Goal: Task Accomplishment & Management: Manage account settings

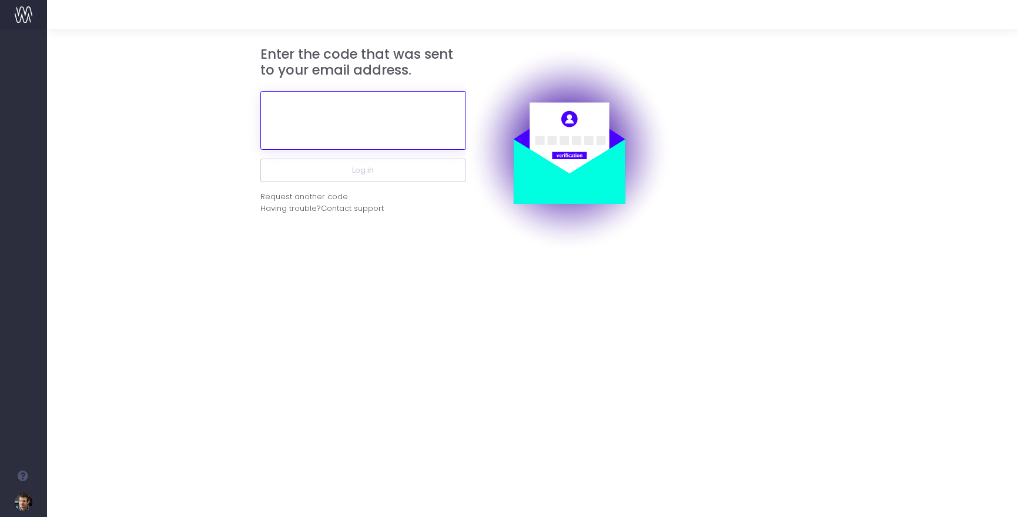
click at [354, 119] on input "text" at bounding box center [363, 120] width 206 height 59
paste input "565110"
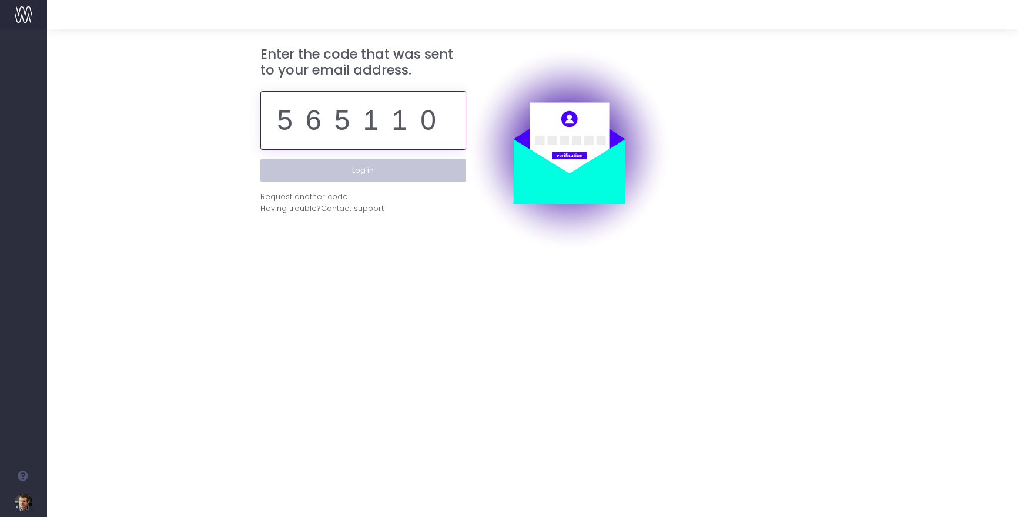
type input "565110"
click at [394, 175] on button "Log in" at bounding box center [363, 171] width 206 height 24
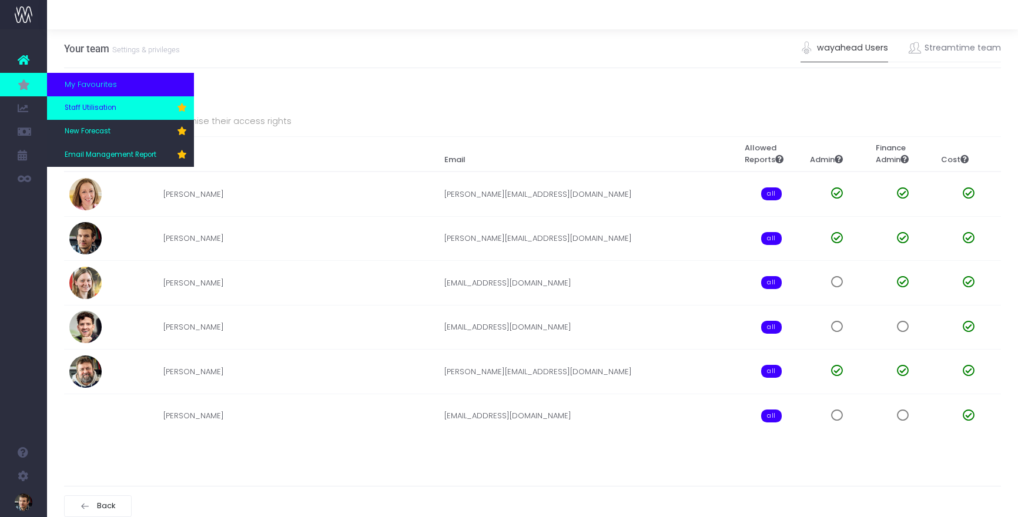
click at [86, 109] on span "Staff Utilisation" at bounding box center [91, 108] width 52 height 11
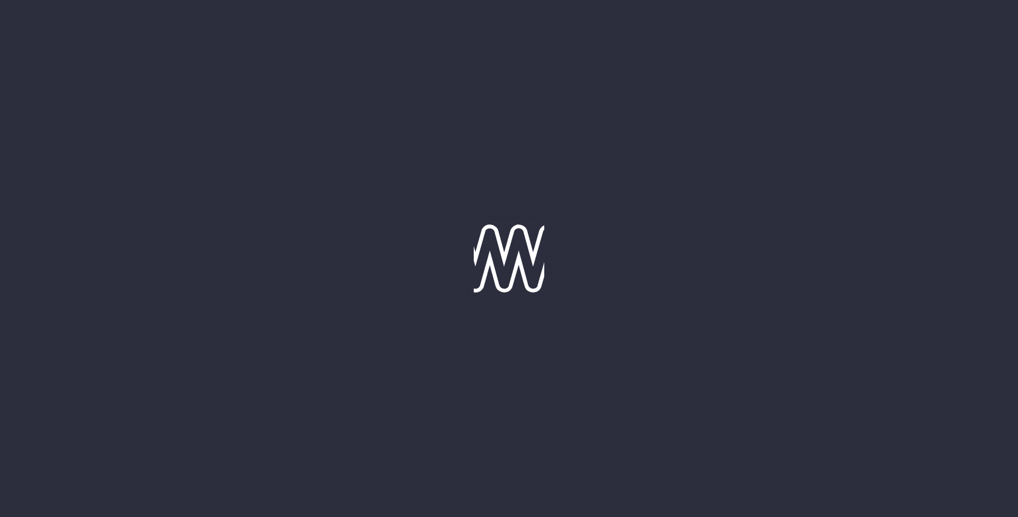
type input "[DATE]"
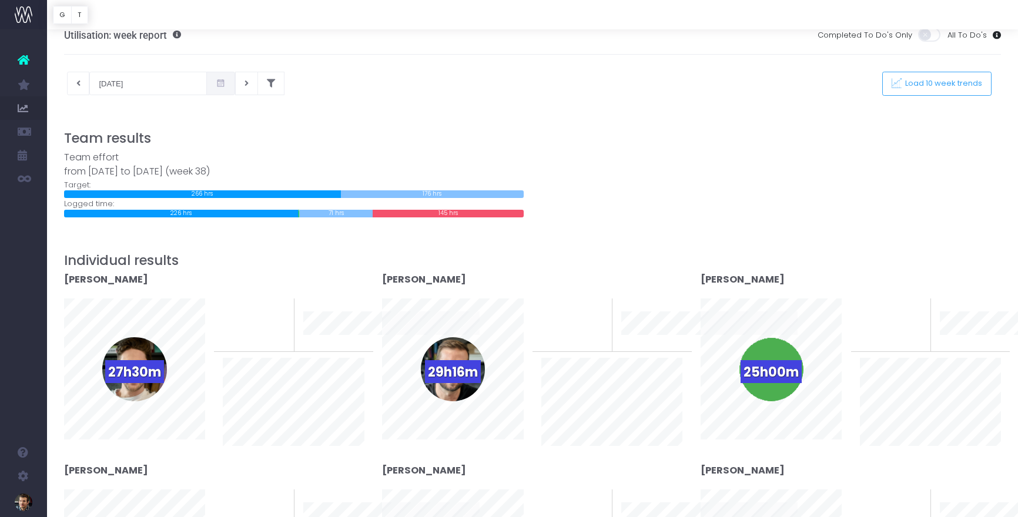
scroll to position [11, 0]
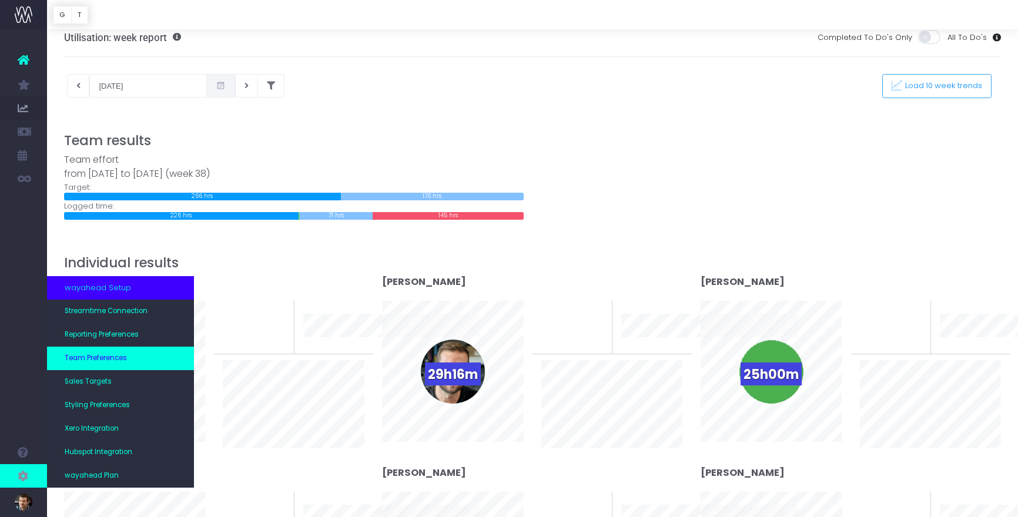
click at [94, 357] on span "Team Preferences" at bounding box center [96, 358] width 62 height 11
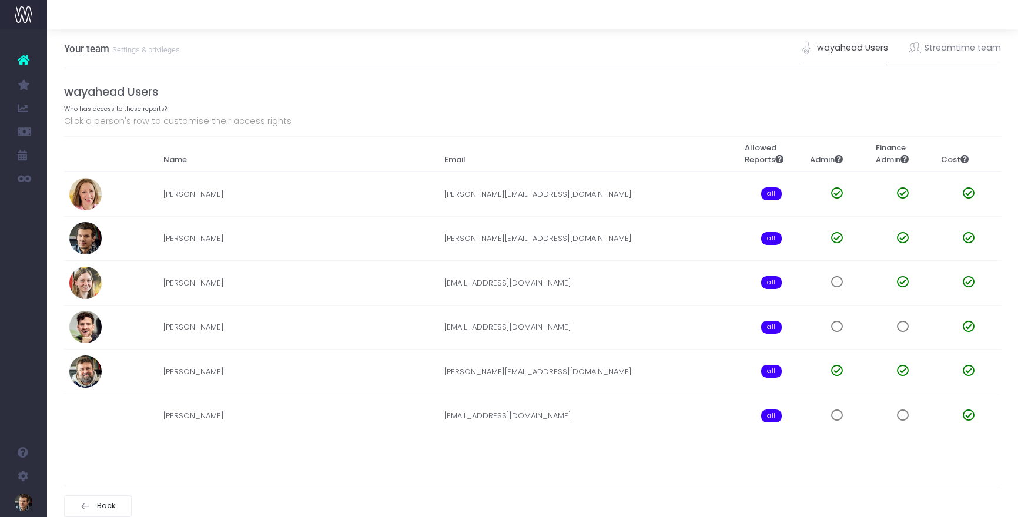
drag, startPoint x: 958, startPoint y: 51, endPoint x: 904, endPoint y: 86, distance: 64.5
click at [958, 51] on link "Streamtime team" at bounding box center [954, 48] width 93 height 27
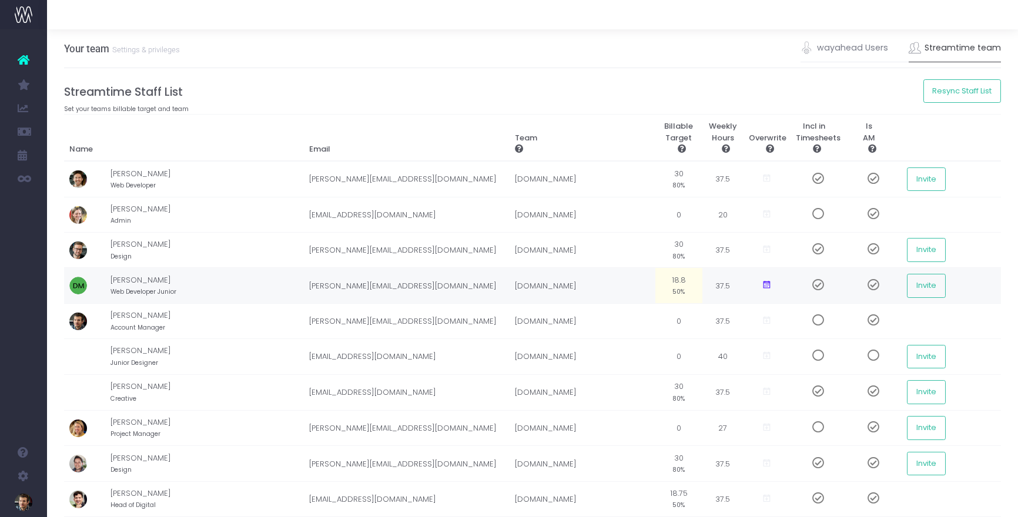
click at [663, 281] on td "18.8 50%" at bounding box center [678, 286] width 47 height 36
type input "80%"
click at [959, 95] on button "Resync Staff List" at bounding box center [962, 91] width 78 height 24
drag, startPoint x: 316, startPoint y: 90, endPoint x: 304, endPoint y: 28, distance: 63.4
click at [316, 90] on h4 "Streamtime Staff List" at bounding box center [532, 92] width 937 height 14
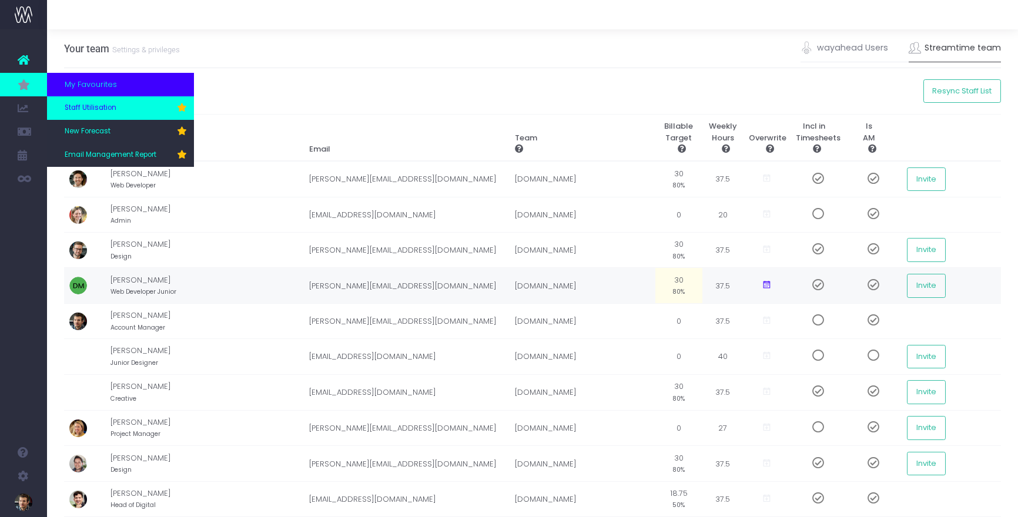
click at [94, 112] on span "Staff Utilisation" at bounding box center [91, 108] width 52 height 11
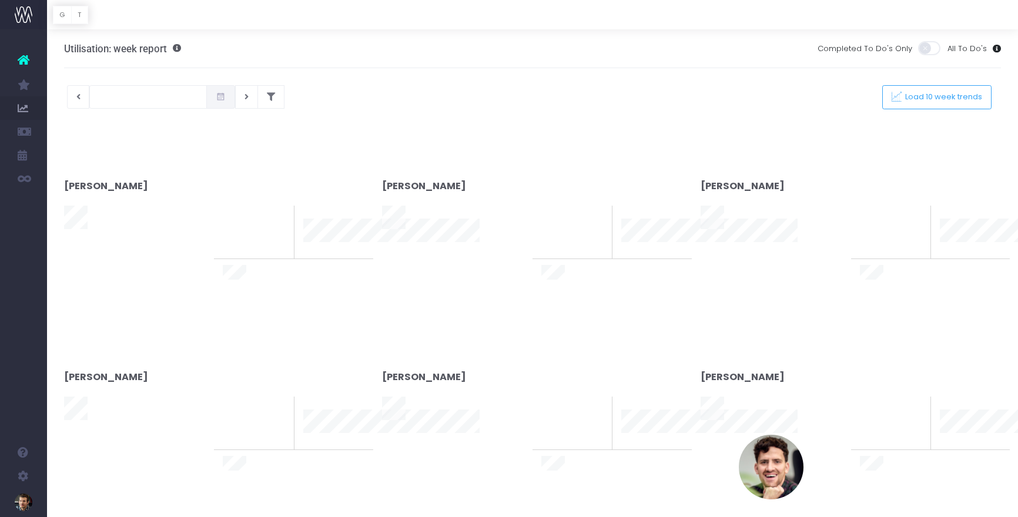
type input "[DATE]"
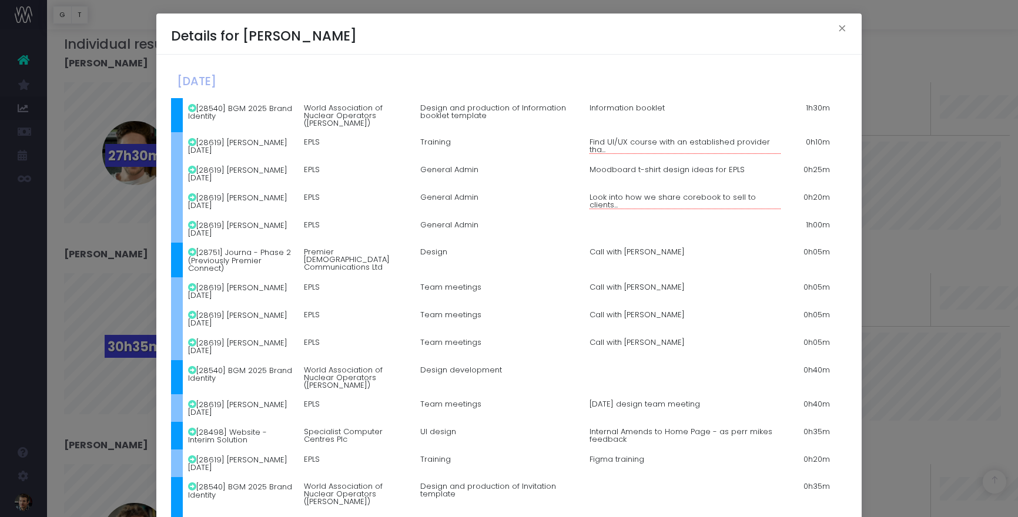
scroll to position [232, 0]
click at [841, 29] on button "×" at bounding box center [842, 30] width 25 height 19
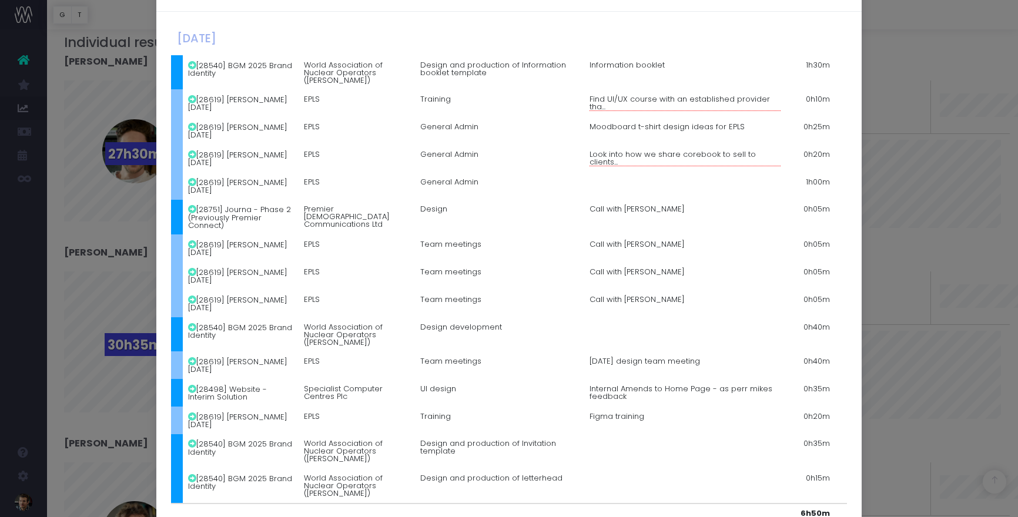
scroll to position [0, 0]
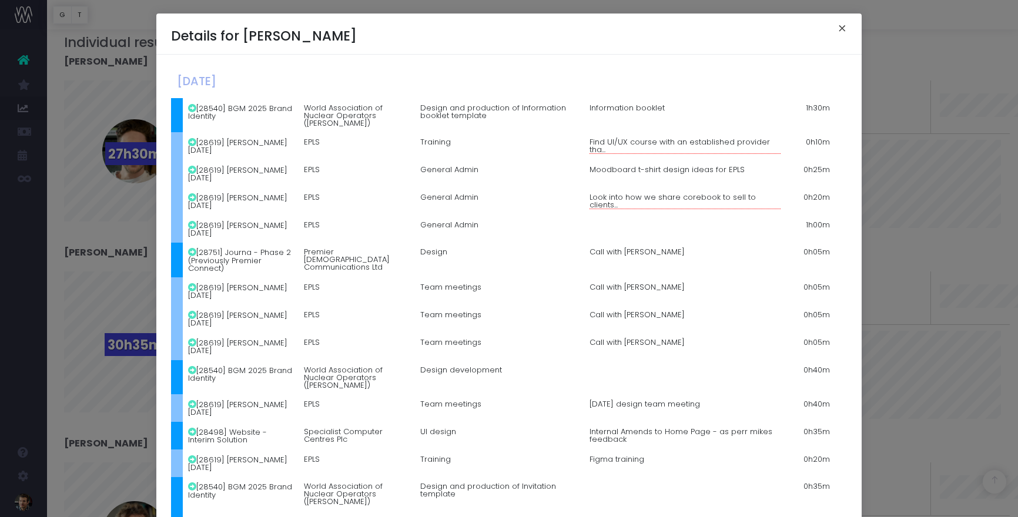
click at [843, 28] on button "×" at bounding box center [842, 30] width 25 height 19
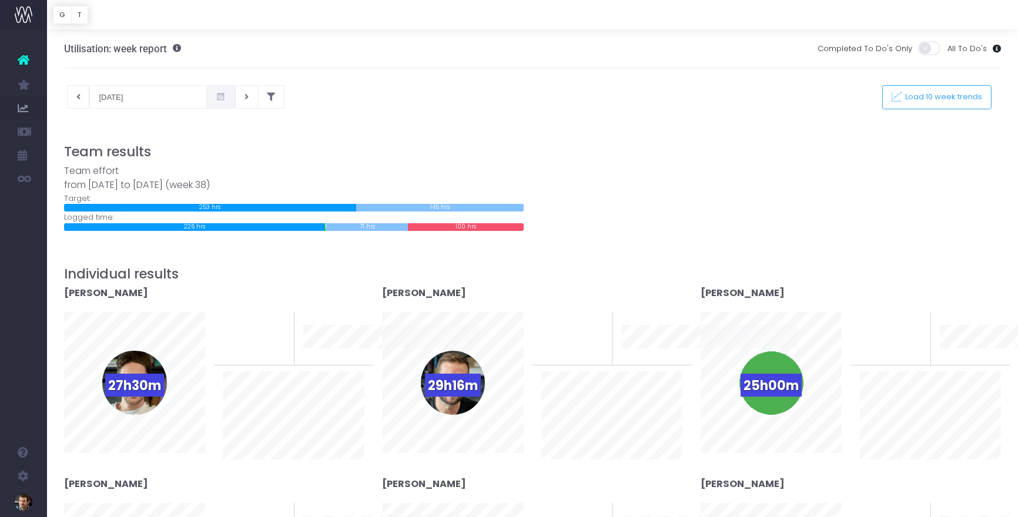
drag, startPoint x: 417, startPoint y: 110, endPoint x: 118, endPoint y: 113, distance: 299.7
click at [392, 109] on div at bounding box center [532, 118] width 937 height 18
click at [76, 102] on button at bounding box center [78, 97] width 23 height 24
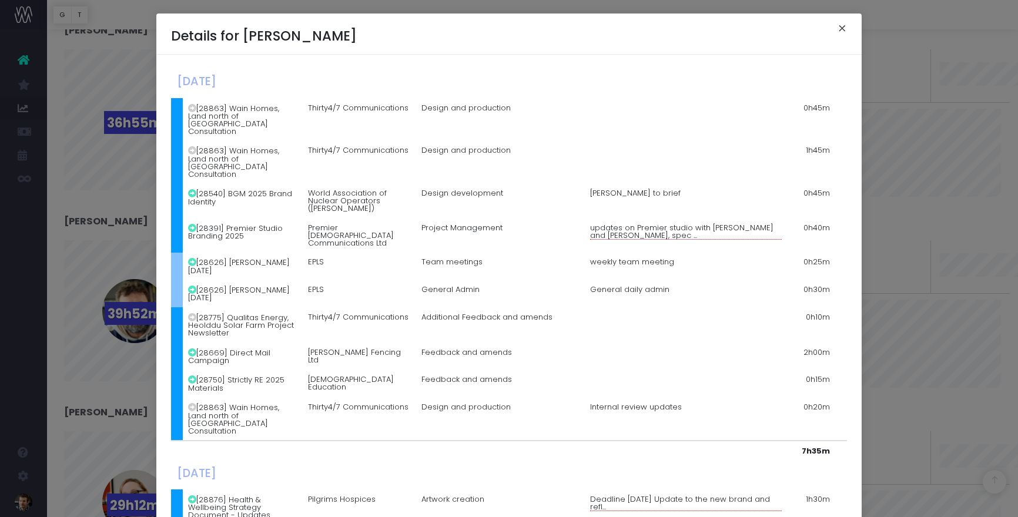
drag, startPoint x: 838, startPoint y: 31, endPoint x: 827, endPoint y: 42, distance: 15.8
click at [838, 31] on button "×" at bounding box center [842, 30] width 25 height 19
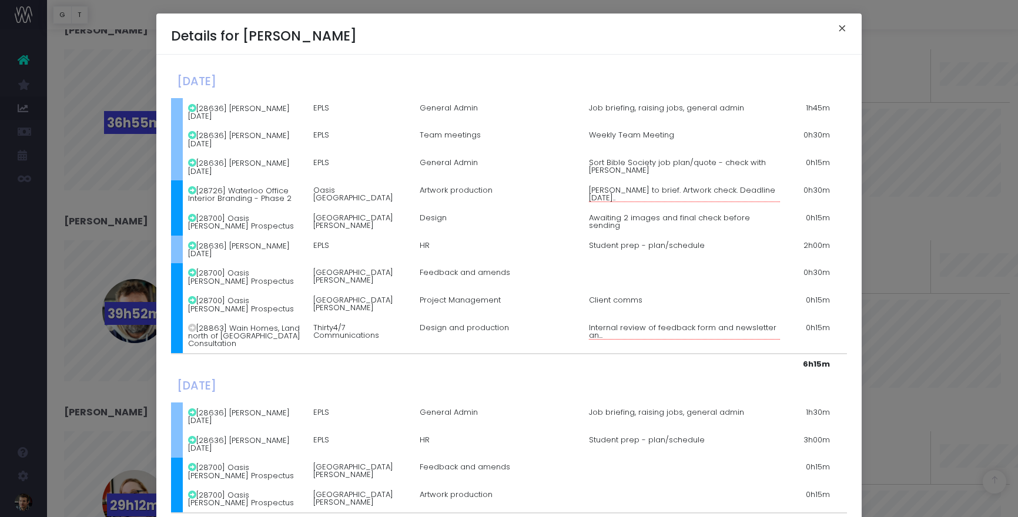
click at [843, 26] on button "×" at bounding box center [842, 30] width 25 height 19
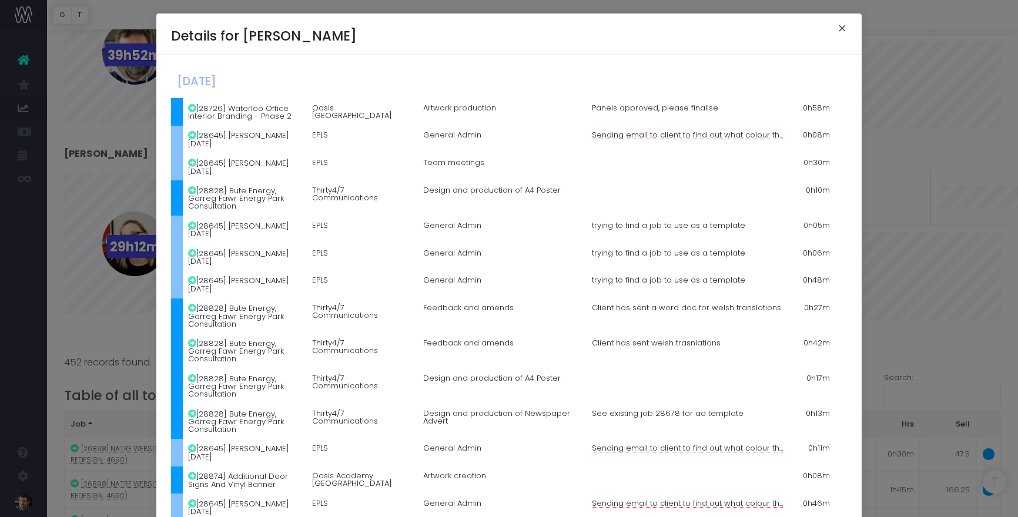
click at [841, 28] on button "×" at bounding box center [842, 30] width 25 height 19
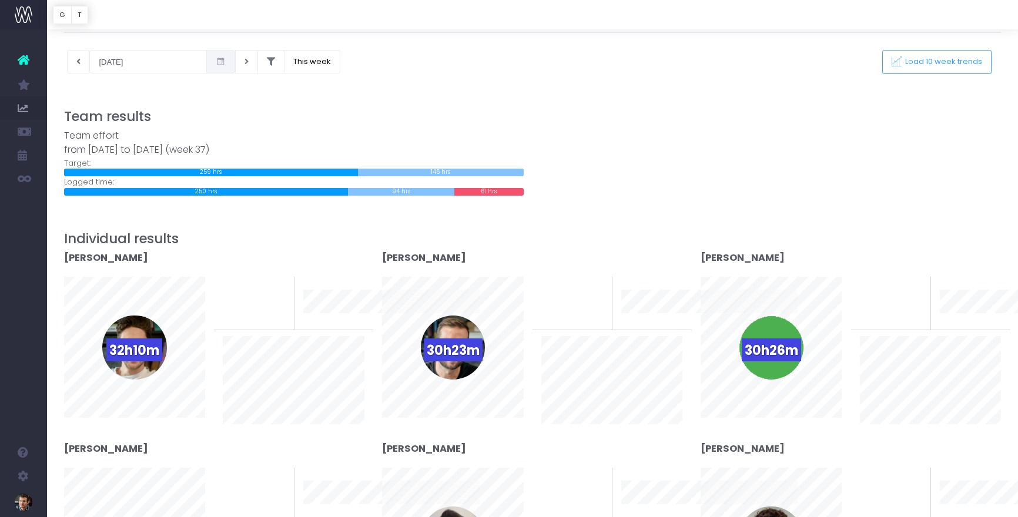
scroll to position [33, 0]
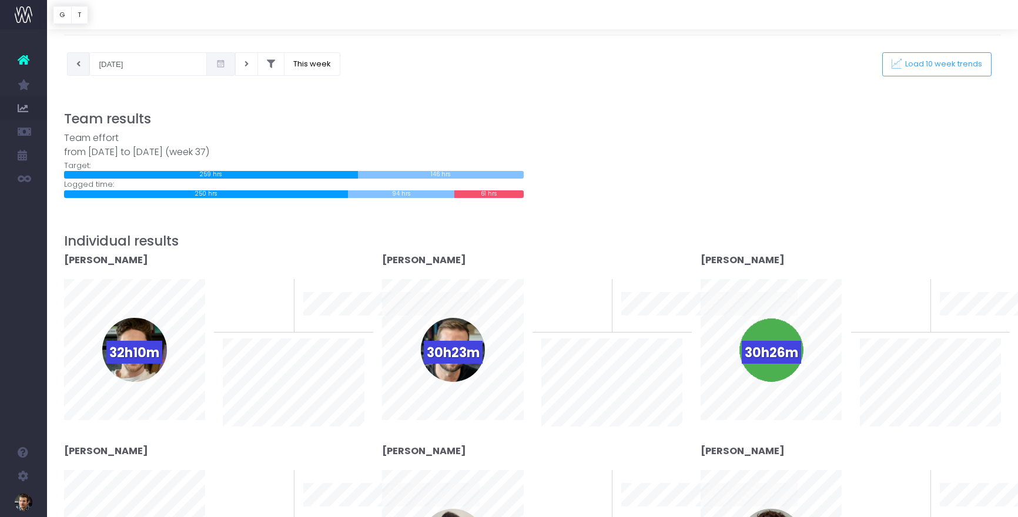
click at [78, 64] on icon at bounding box center [78, 64] width 4 height 0
type input "05-09-2025"
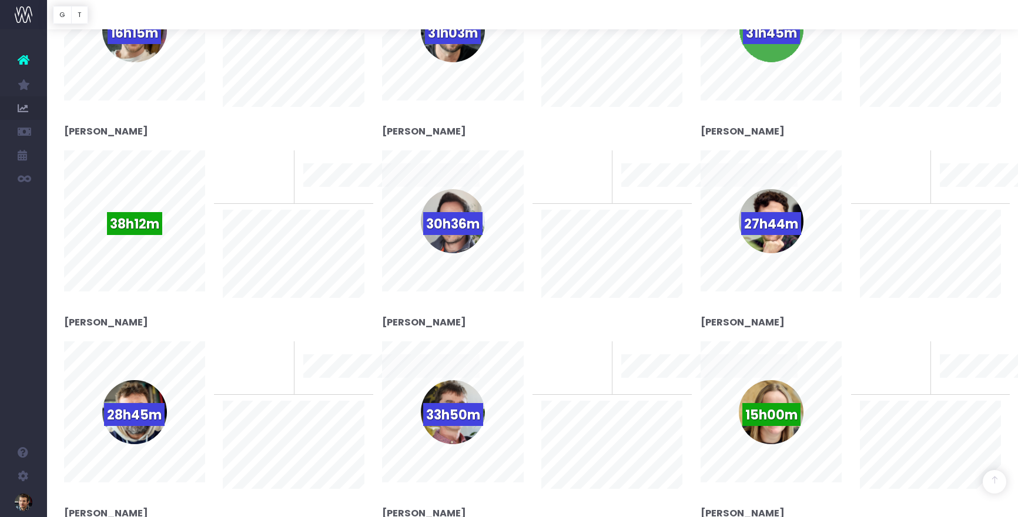
scroll to position [363, 0]
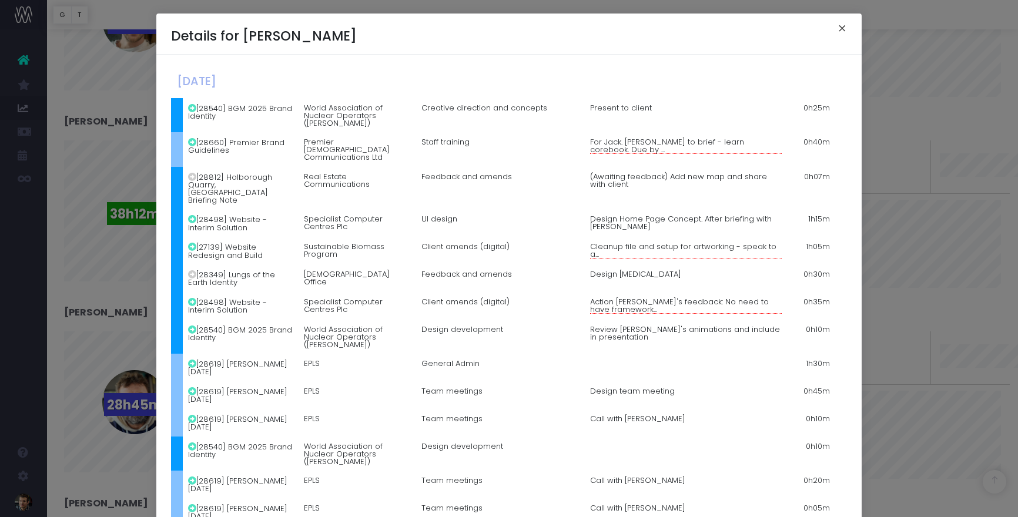
click at [841, 29] on button "×" at bounding box center [842, 30] width 25 height 19
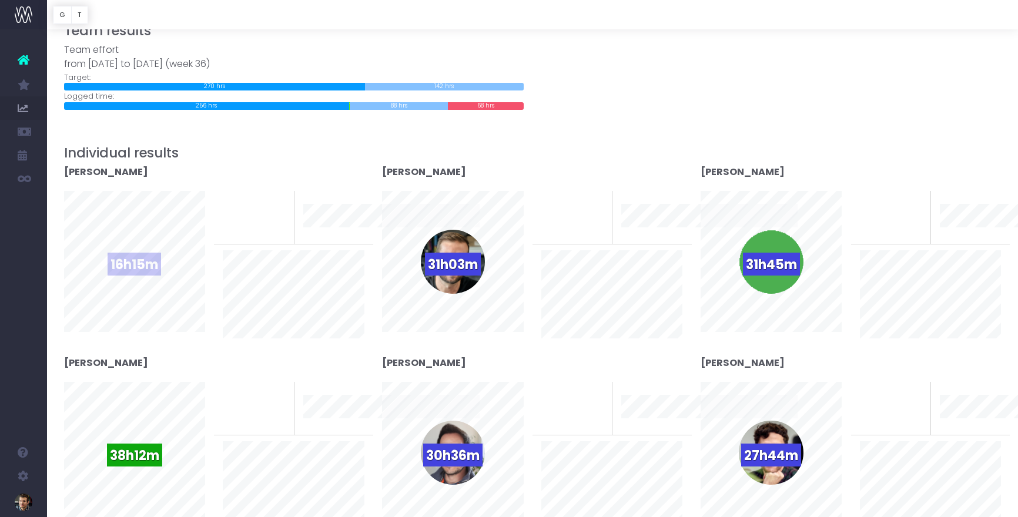
scroll to position [0, 0]
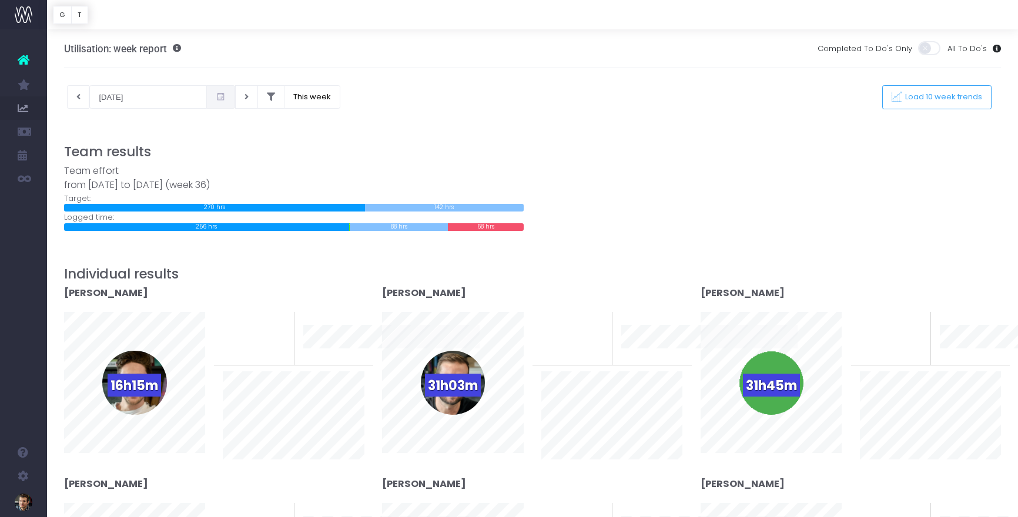
drag, startPoint x: 206, startPoint y: 151, endPoint x: 237, endPoint y: 126, distance: 40.1
click at [206, 151] on h3 "Team results" at bounding box center [532, 152] width 937 height 16
click at [267, 97] on icon at bounding box center [271, 97] width 8 height 0
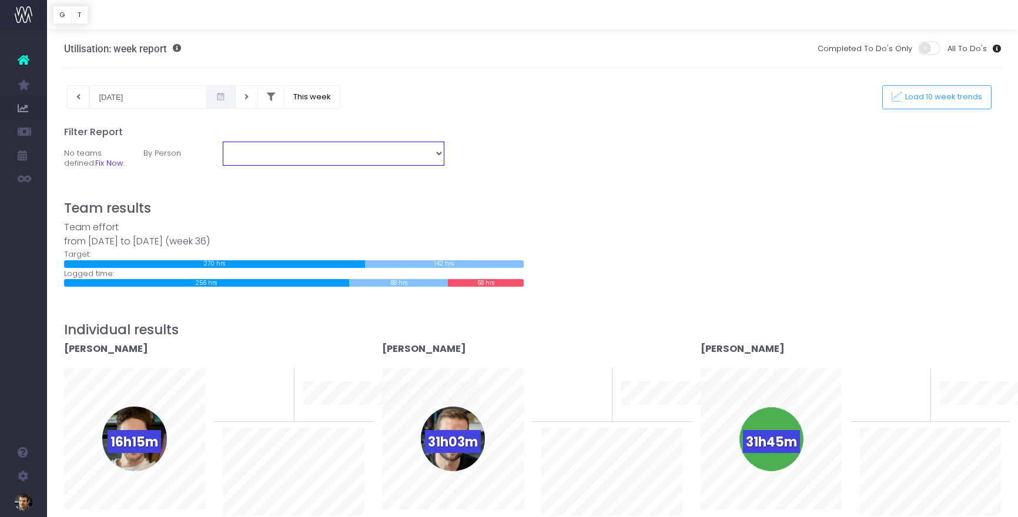
click at [435, 150] on select "Chris Dummer Dave Neal Diana Murariu Jack MacRae Lee Hallum Matt Weet Mike Bail…" at bounding box center [333, 154] width 221 height 24
click at [223, 142] on select "Chris Dummer Dave Neal Diana Murariu Jack MacRae Lee Hallum Matt Weet Mike Bail…" at bounding box center [333, 154] width 221 height 24
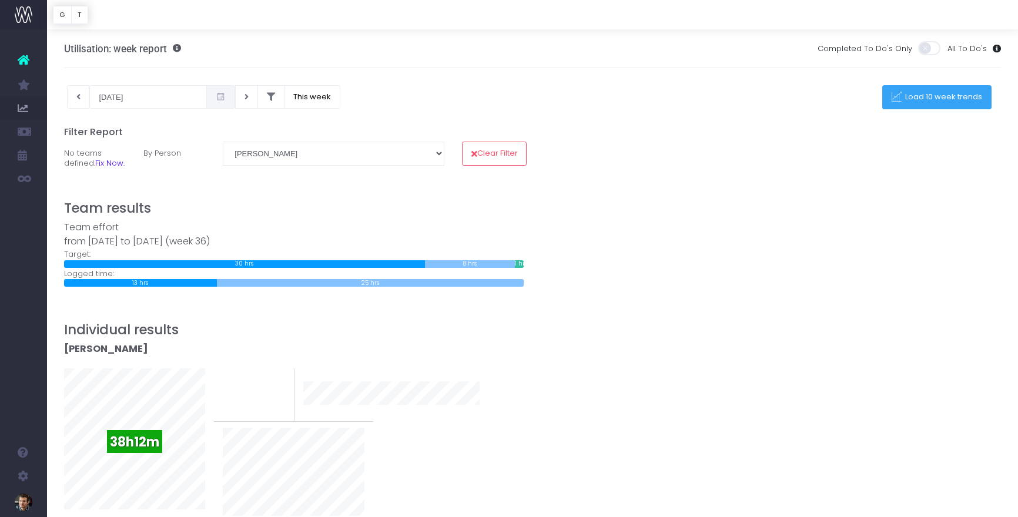
click at [909, 105] on button "Load 10 week trends" at bounding box center [936, 97] width 109 height 24
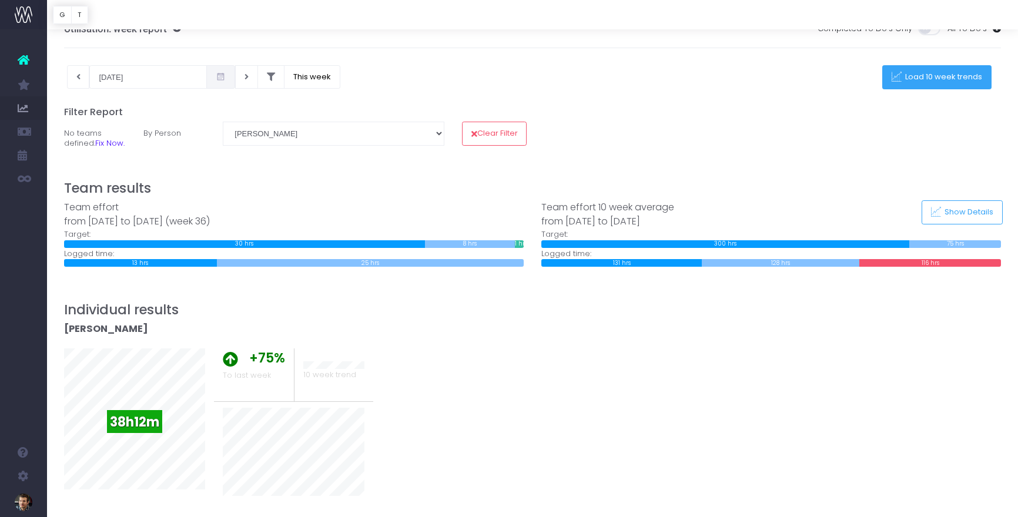
scroll to position [19, 0]
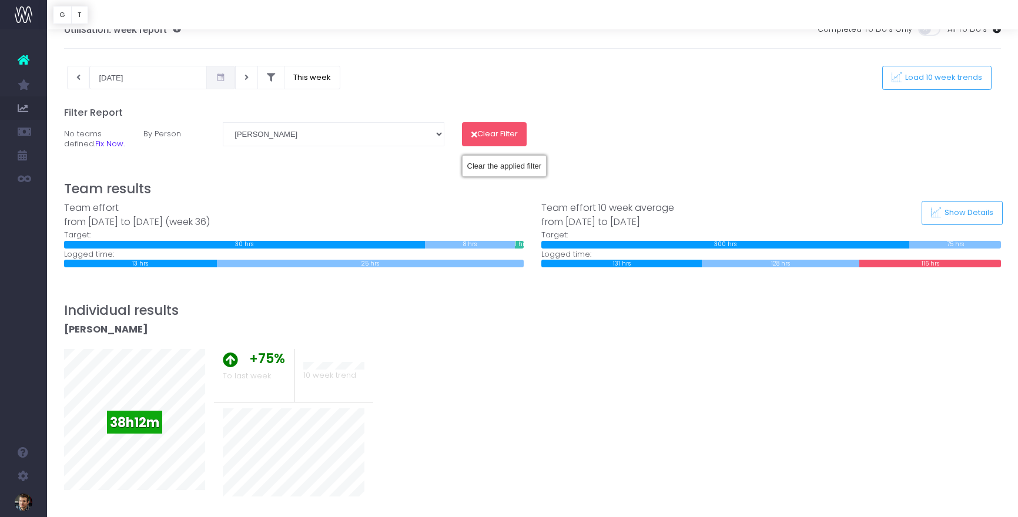
drag, startPoint x: 499, startPoint y: 129, endPoint x: 394, endPoint y: 145, distance: 106.4
click at [499, 129] on button "Clear Filter" at bounding box center [494, 134] width 65 height 24
select select "-1"
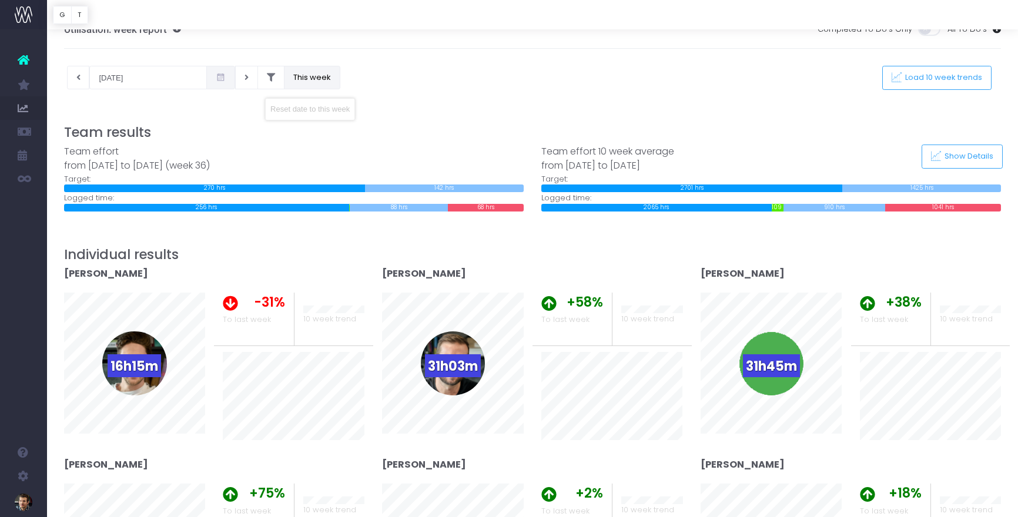
click at [304, 80] on button "This week" at bounding box center [312, 78] width 56 height 24
type input "[DATE]"
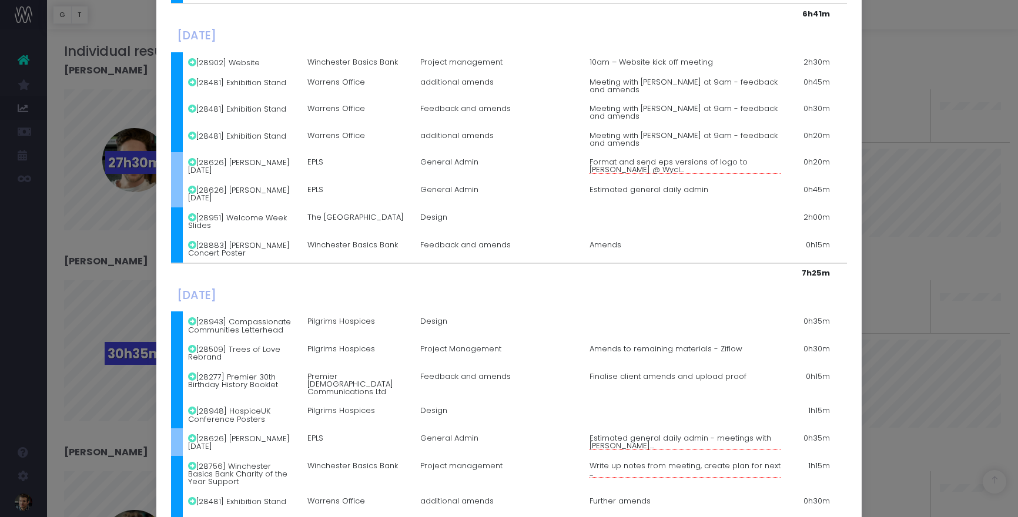
scroll to position [0, 0]
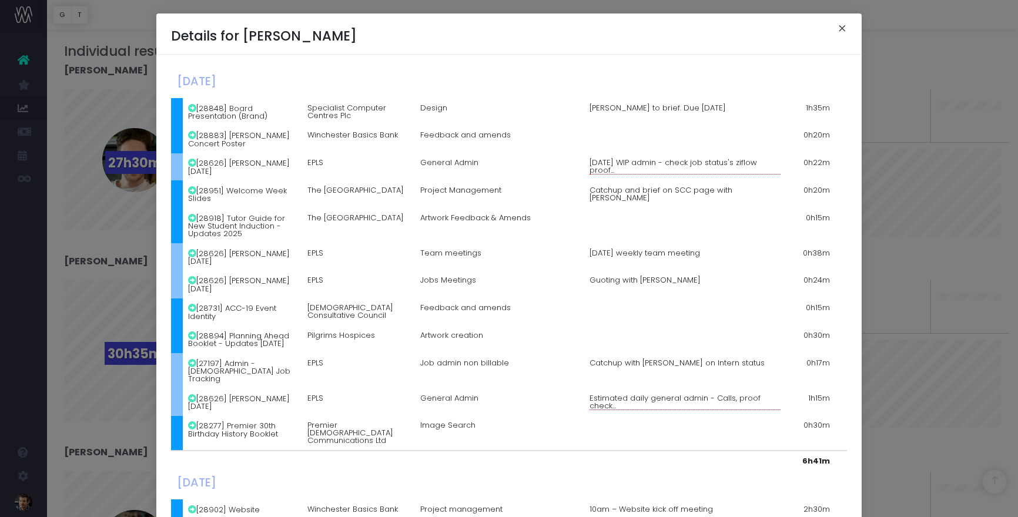
drag, startPoint x: 844, startPoint y: 28, endPoint x: 831, endPoint y: 45, distance: 21.4
click at [844, 28] on button "×" at bounding box center [842, 30] width 25 height 19
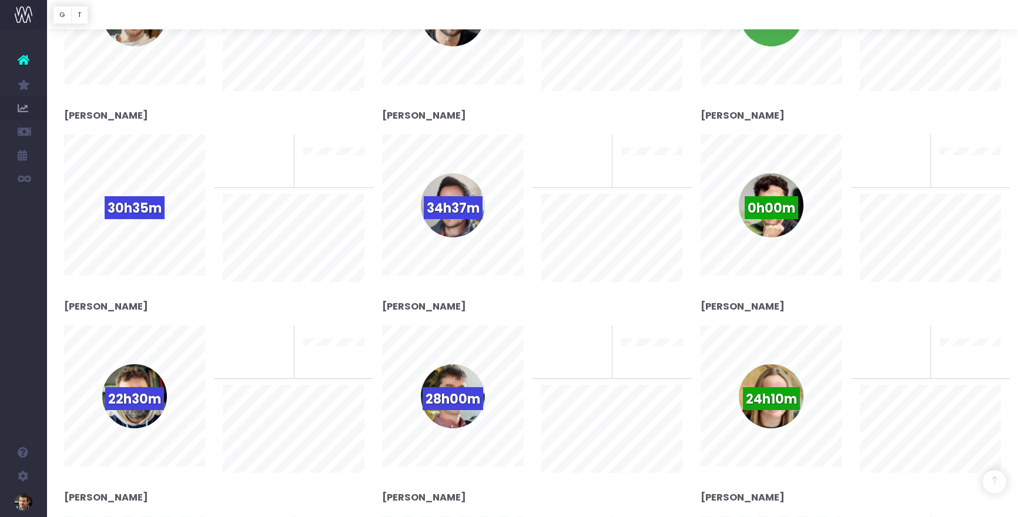
scroll to position [370, 0]
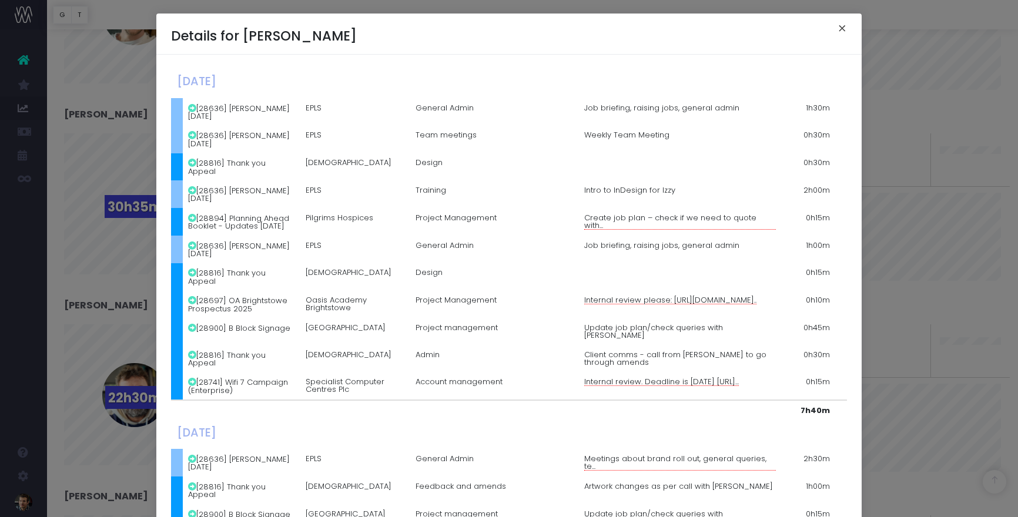
click at [841, 29] on button "×" at bounding box center [842, 30] width 25 height 19
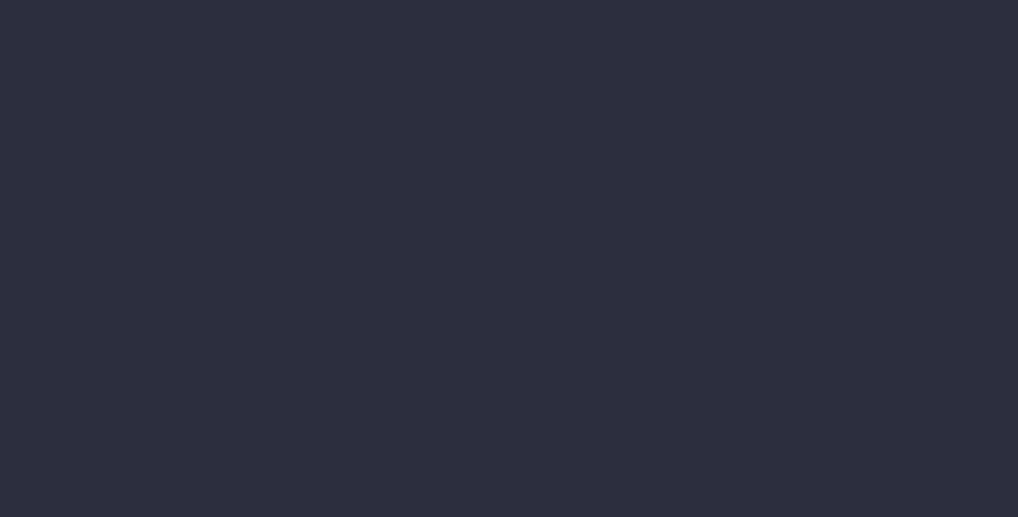
scroll to position [263, 0]
type input "[DATE]"
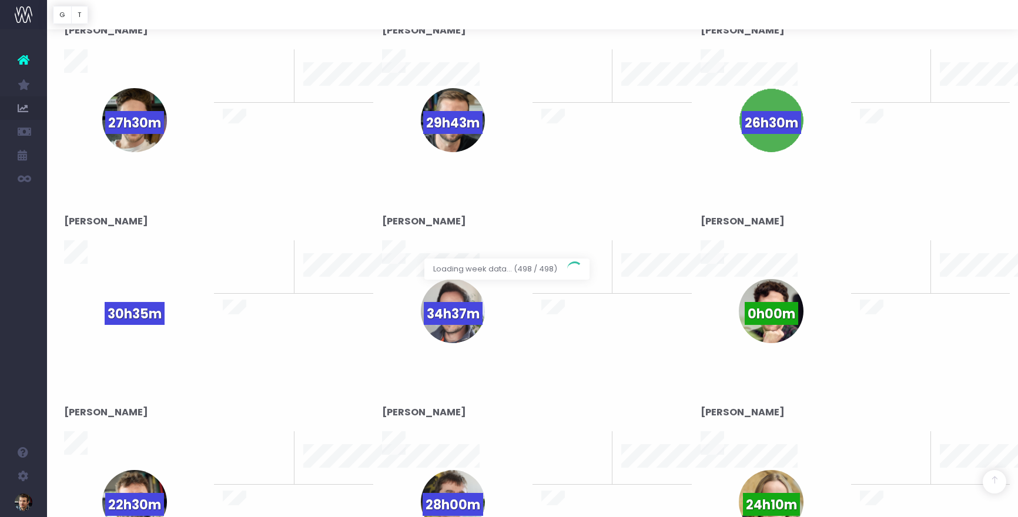
scroll to position [370, 0]
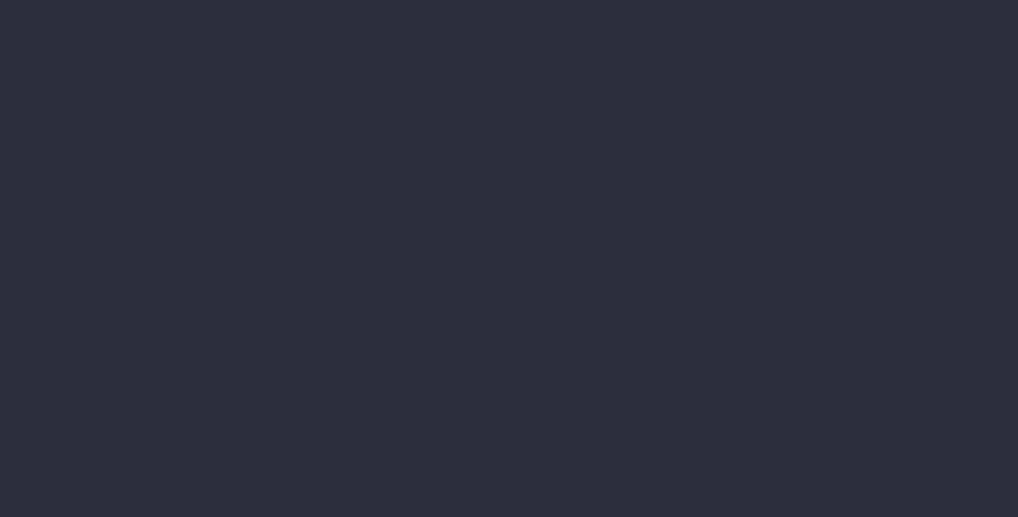
scroll to position [263, 0]
type input "[DATE]"
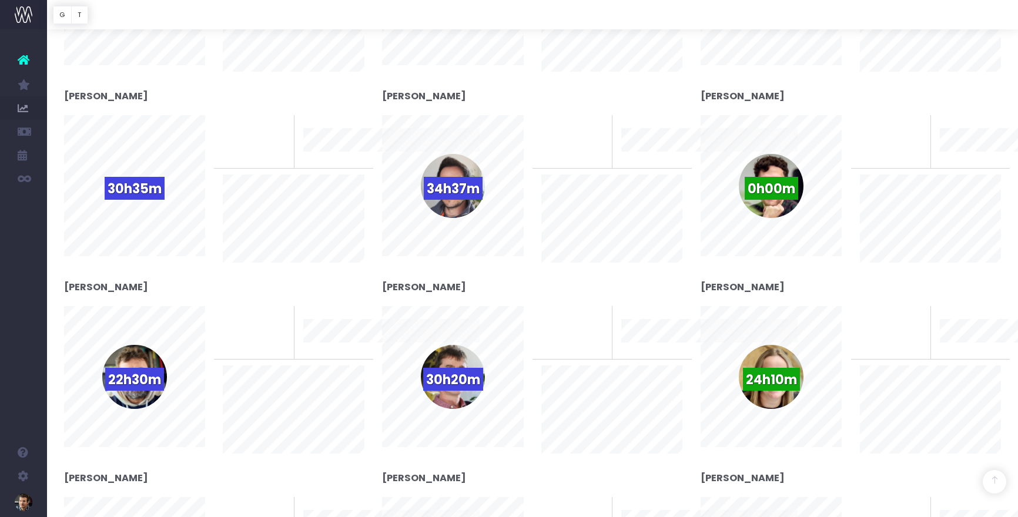
scroll to position [387, 0]
